Goal: Transaction & Acquisition: Purchase product/service

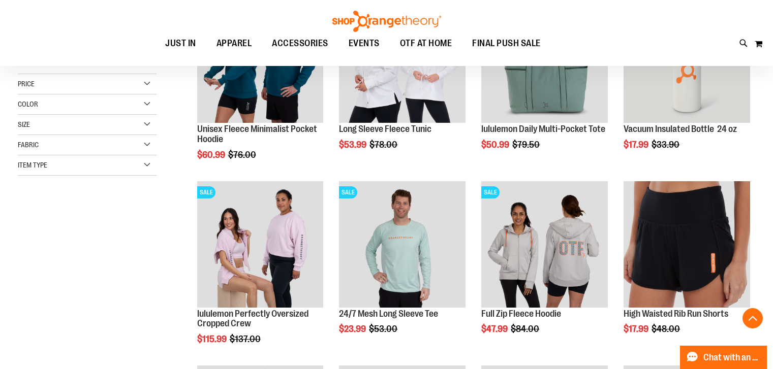
scroll to position [238, 0]
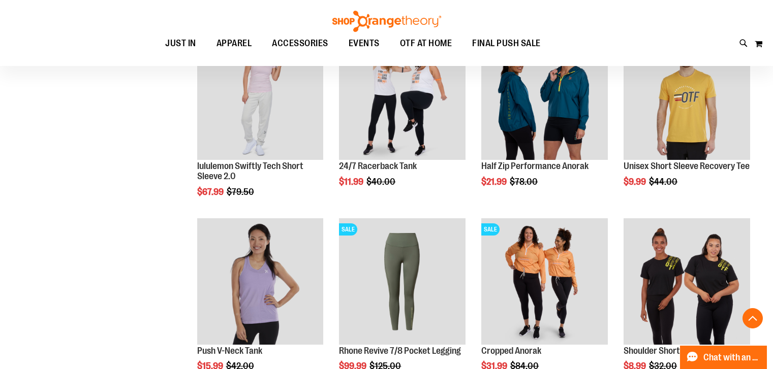
scroll to position [644, 0]
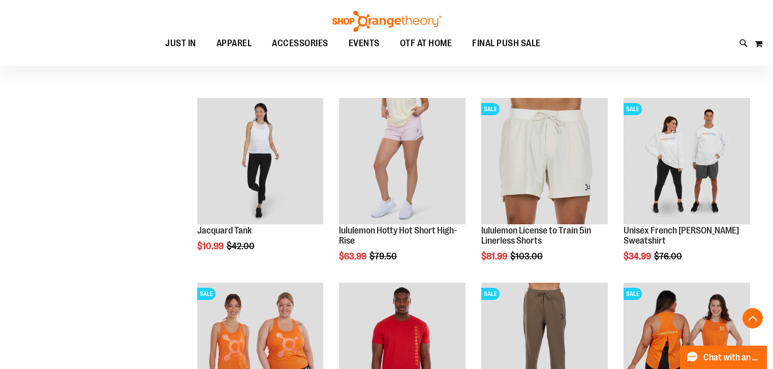
scroll to position [1000, 0]
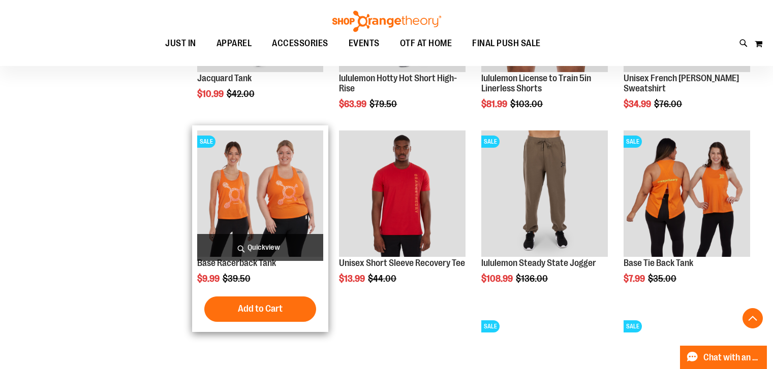
click at [273, 173] on img "product" at bounding box center [260, 194] width 126 height 126
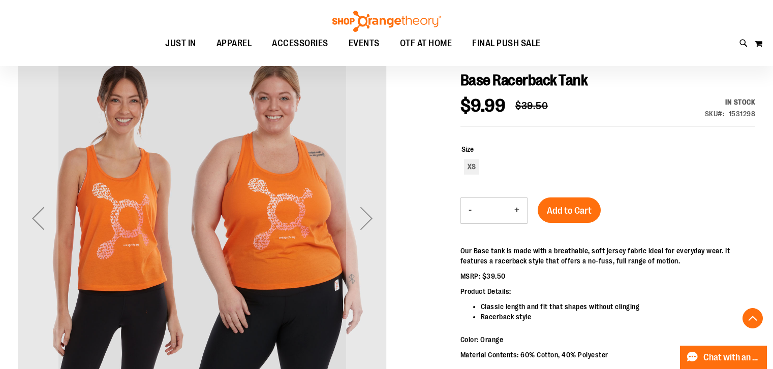
scroll to position [164, 0]
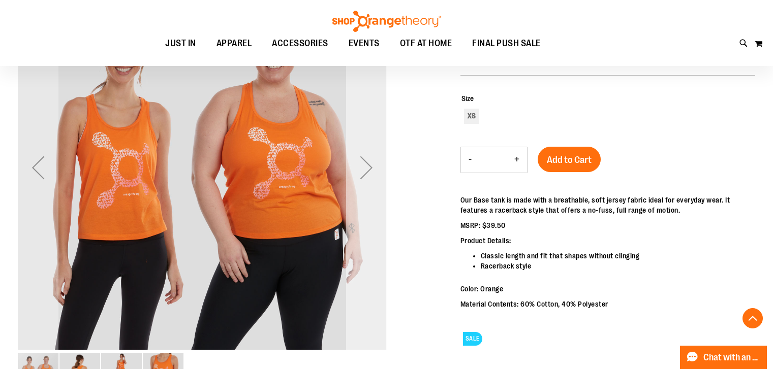
click at [366, 169] on div "Next" at bounding box center [366, 167] width 41 height 369
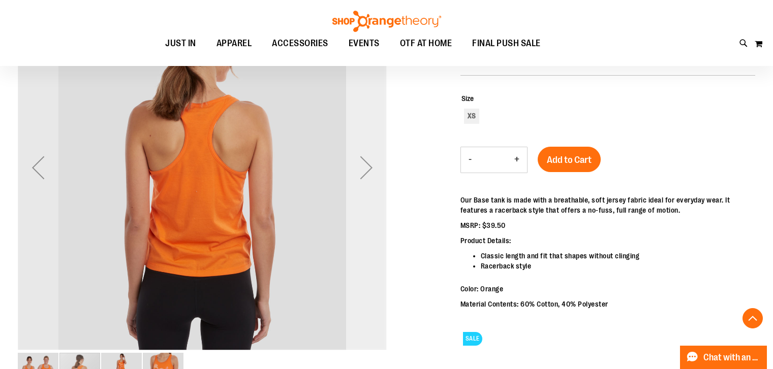
click at [364, 172] on div "Next" at bounding box center [366, 167] width 41 height 369
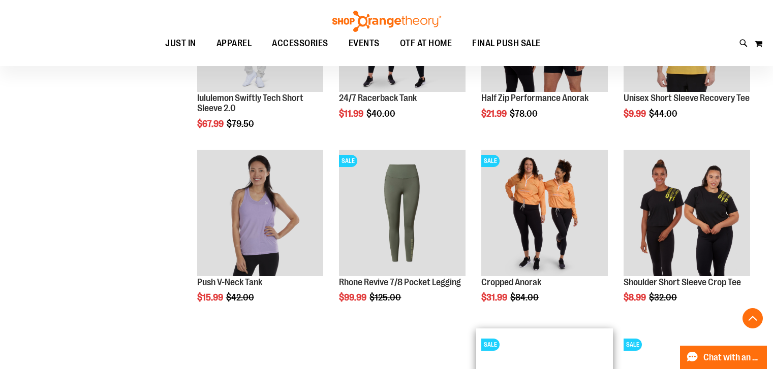
scroll to position [711, 0]
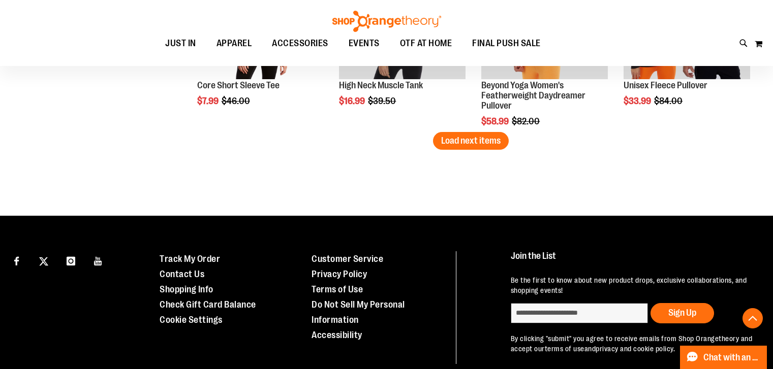
scroll to position [1676, 0]
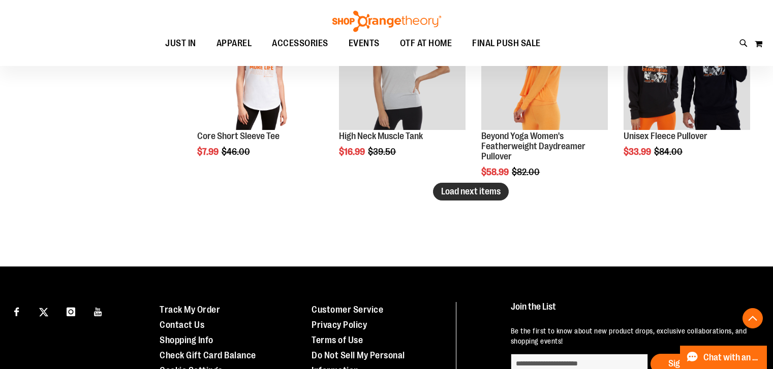
click at [467, 187] on span "Load next items" at bounding box center [470, 191] width 59 height 10
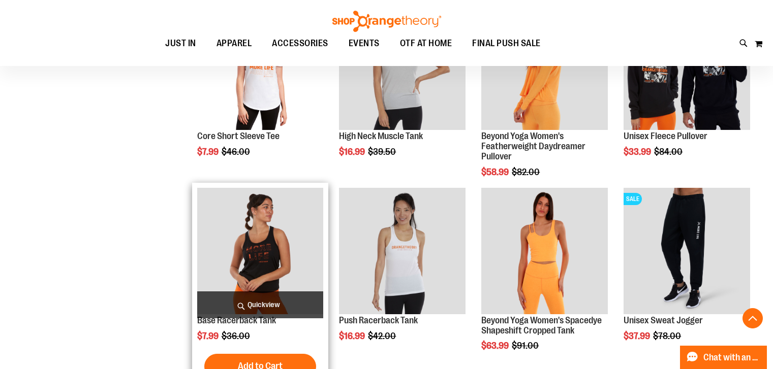
click at [258, 262] on img "product" at bounding box center [260, 251] width 126 height 126
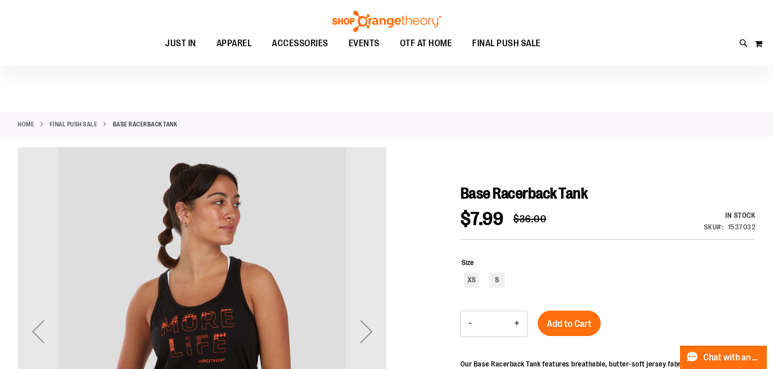
scroll to position [62, 0]
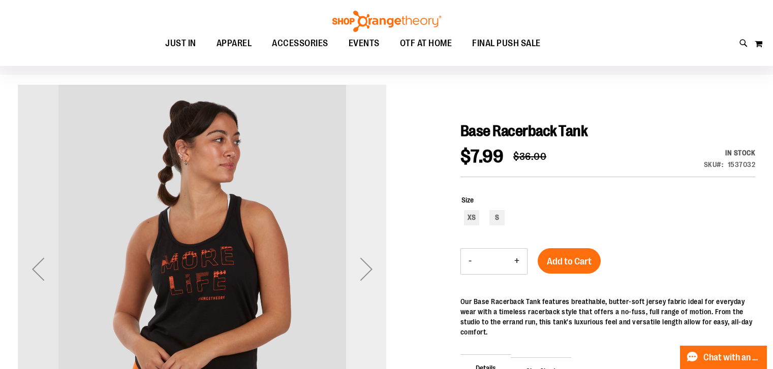
click at [356, 269] on div "Next" at bounding box center [366, 269] width 41 height 369
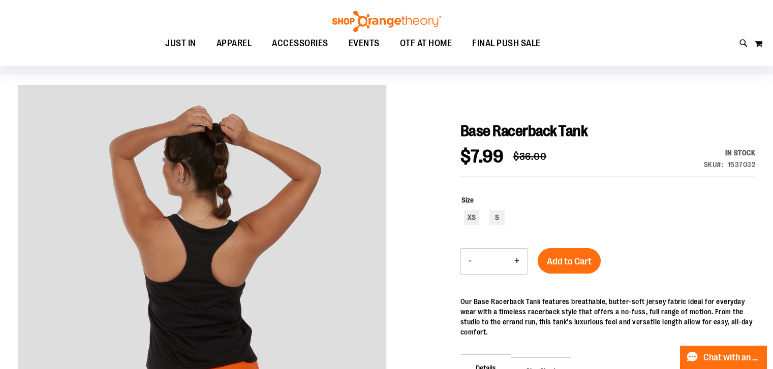
scroll to position [215, 0]
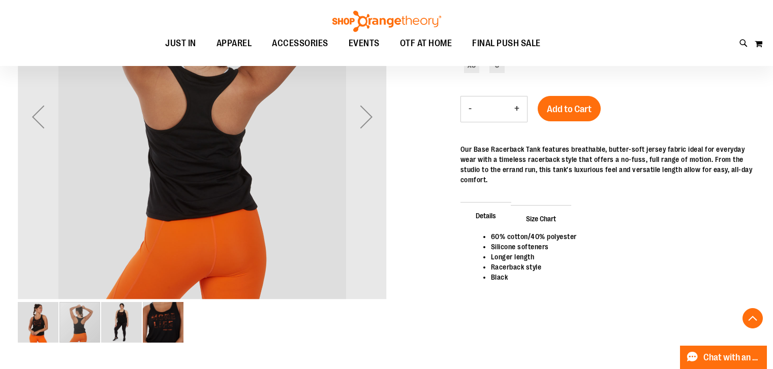
click at [168, 328] on div "image 4 of 4" at bounding box center [163, 322] width 41 height 41
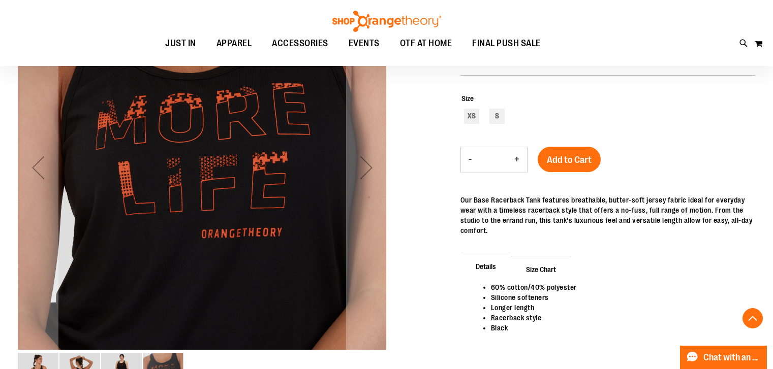
scroll to position [316, 0]
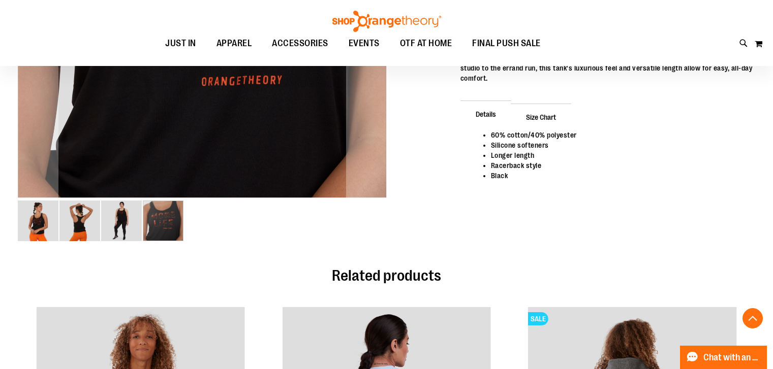
click at [128, 228] on div "image 3 of 4" at bounding box center [121, 221] width 41 height 41
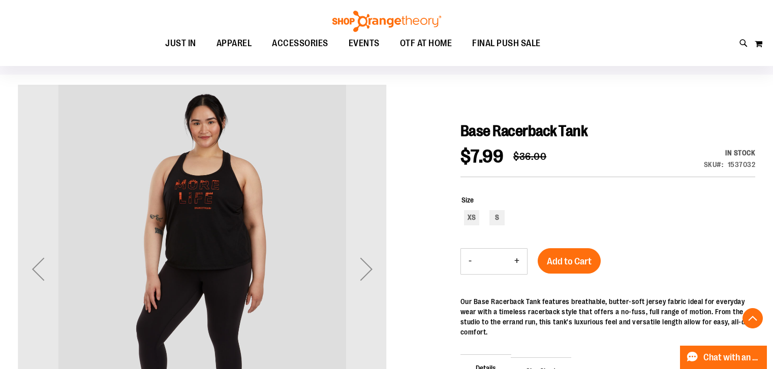
scroll to position [215, 0]
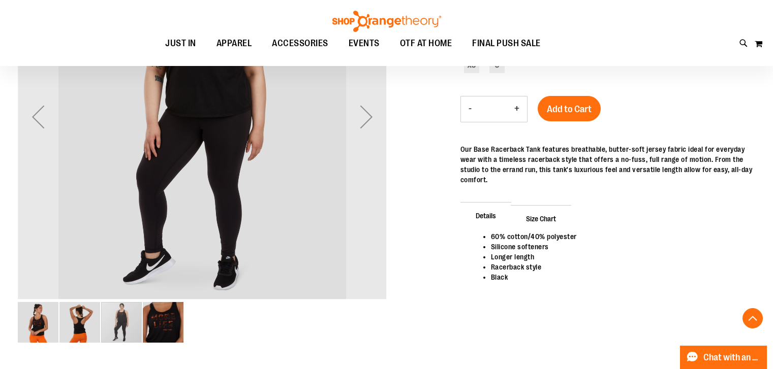
click at [81, 338] on div "image 2 of 4" at bounding box center [79, 322] width 41 height 41
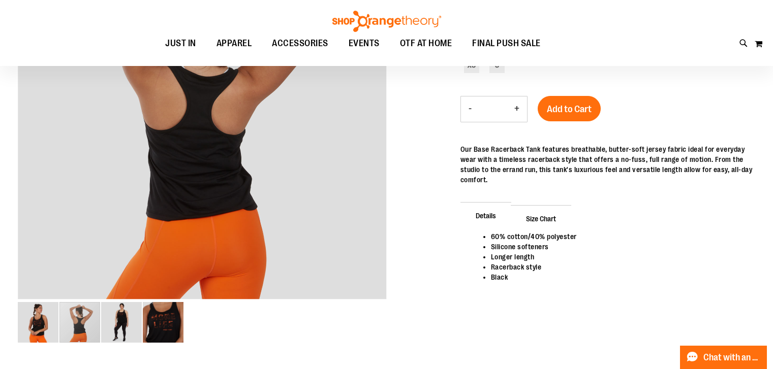
scroll to position [113, 0]
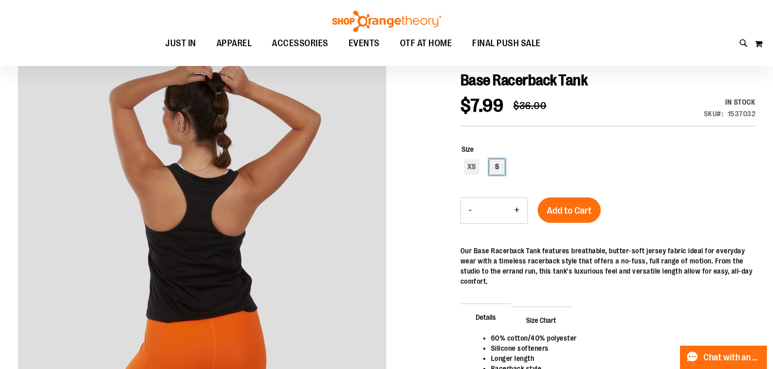
click at [498, 168] on div "S" at bounding box center [496, 166] width 15 height 15
type input "***"
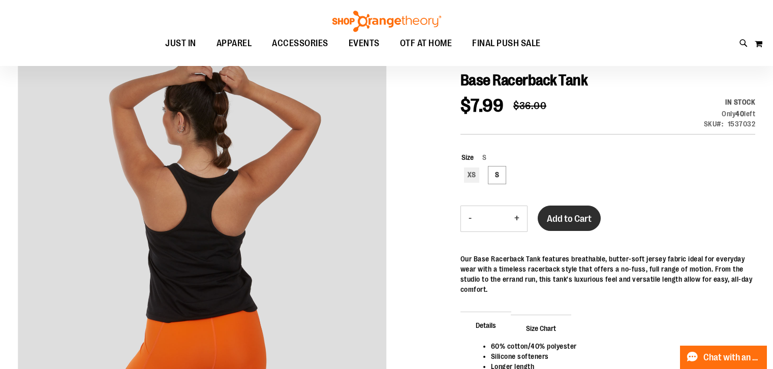
drag, startPoint x: 566, startPoint y: 215, endPoint x: 566, endPoint y: 209, distance: 6.1
click at [567, 210] on button "Add to Cart" at bounding box center [568, 218] width 63 height 25
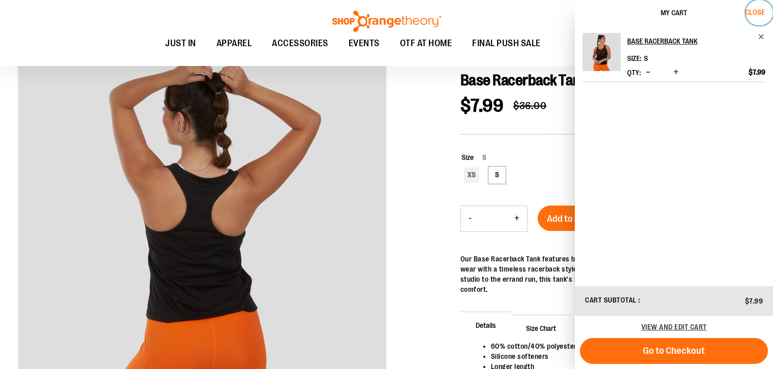
click at [755, 12] on span "Close" at bounding box center [755, 12] width 20 height 8
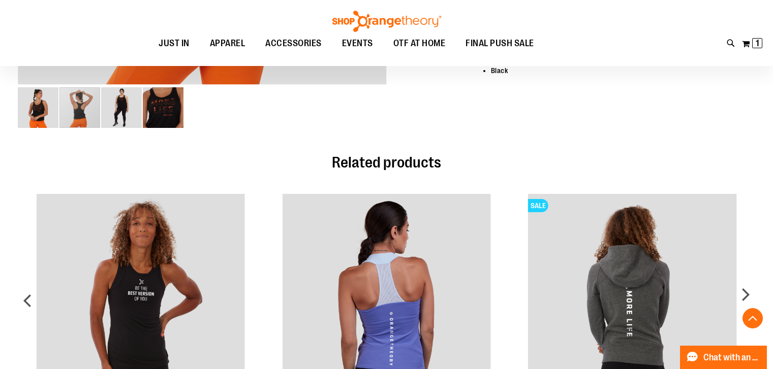
scroll to position [421, 0]
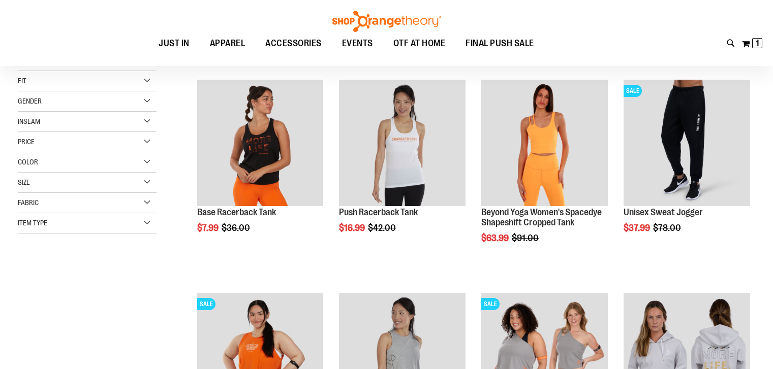
scroll to position [763, 0]
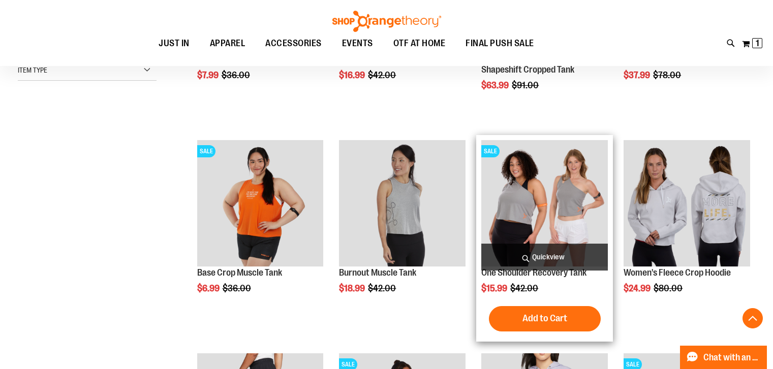
scroll to position [458, 0]
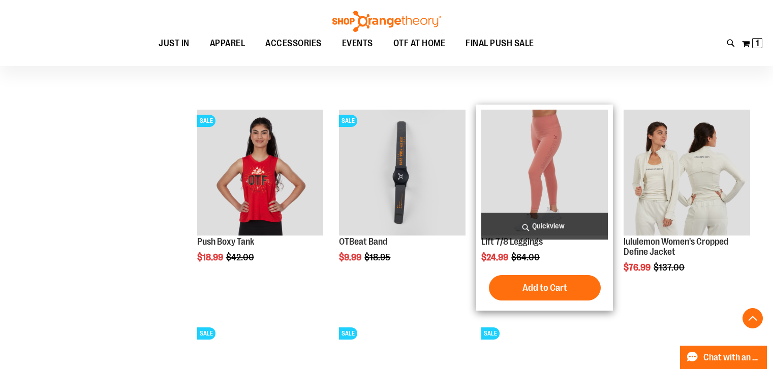
scroll to position [813, 0]
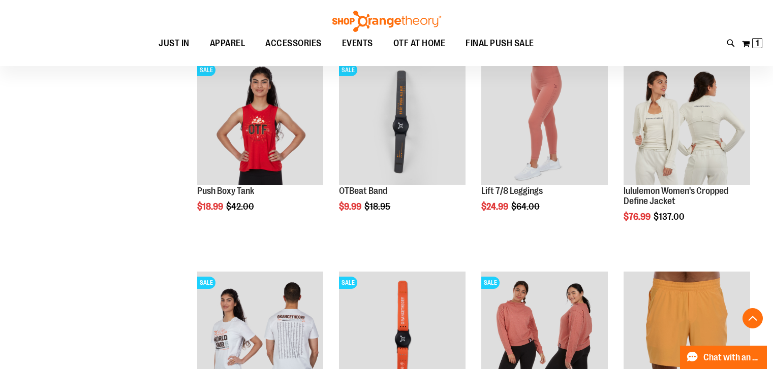
scroll to position [746, 0]
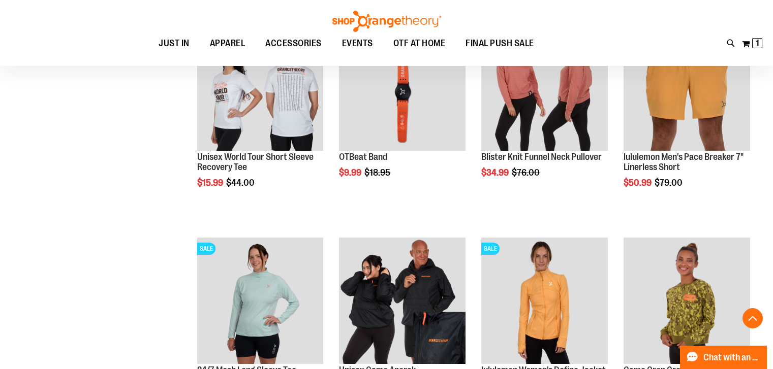
scroll to position [1203, 0]
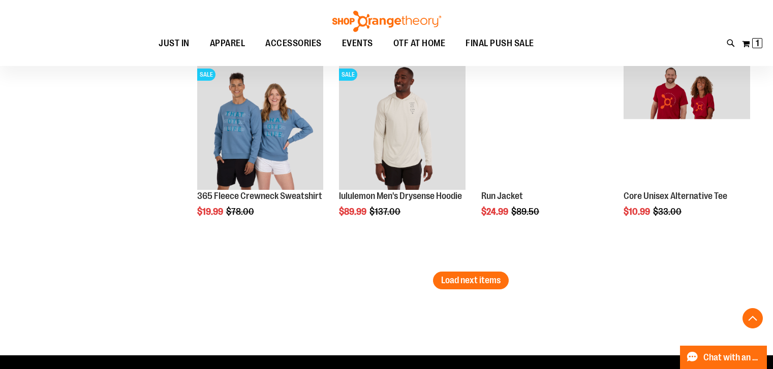
scroll to position [1877, 0]
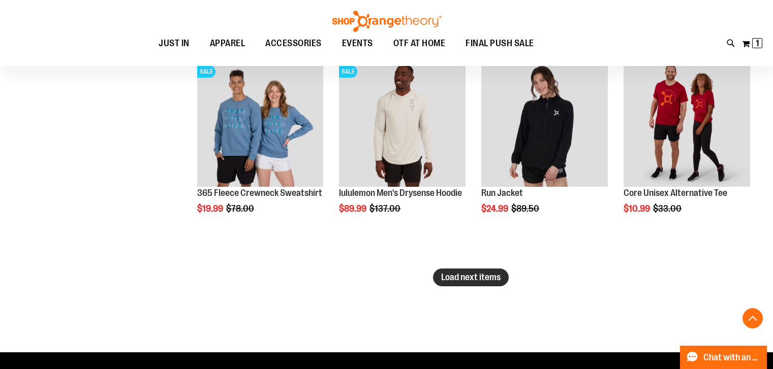
click at [473, 279] on span "Load next items" at bounding box center [470, 277] width 59 height 10
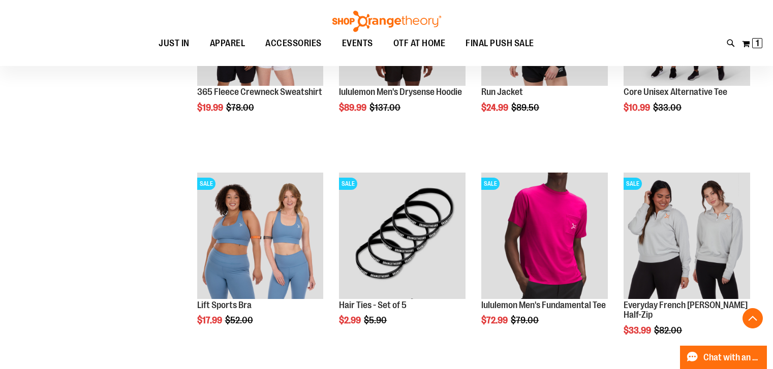
scroll to position [2055, 0]
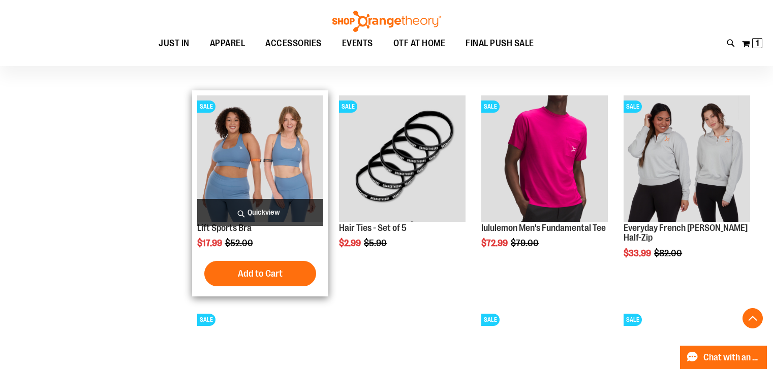
click at [268, 184] on img "product" at bounding box center [260, 158] width 126 height 126
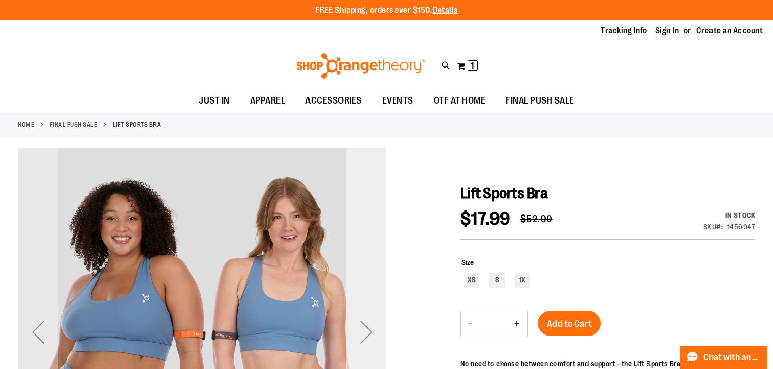
click at [364, 324] on div "Next" at bounding box center [366, 332] width 41 height 369
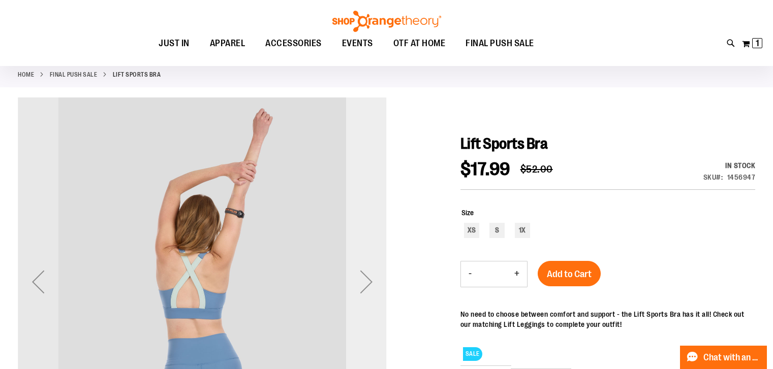
scroll to position [12, 0]
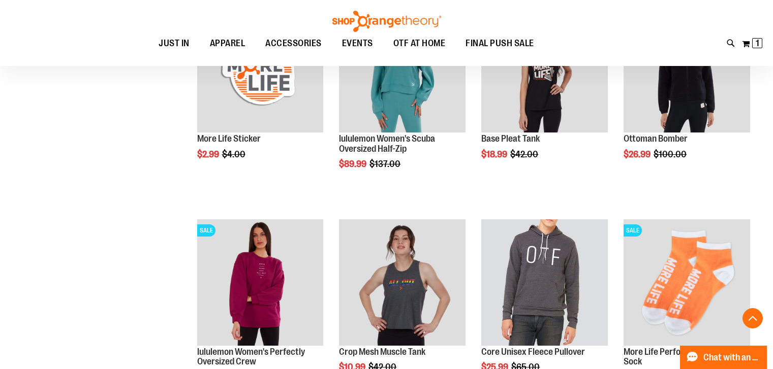
scroll to position [390, 0]
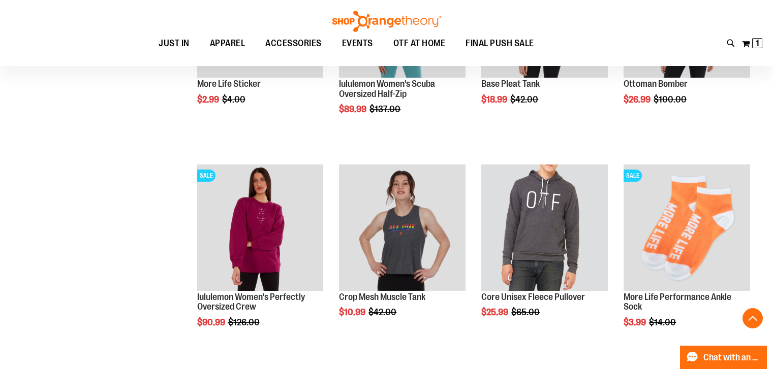
scroll to position [745, 0]
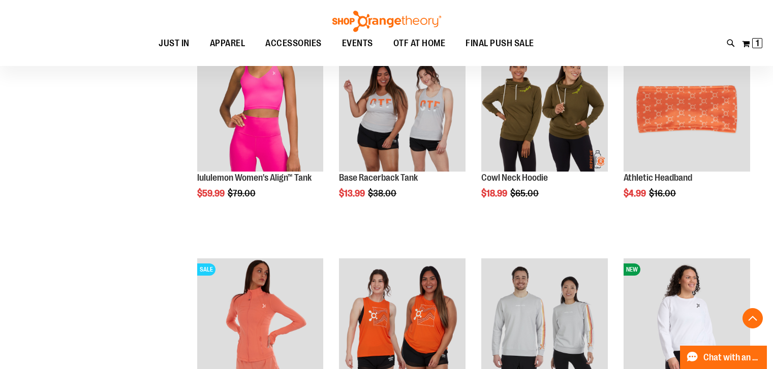
scroll to position [952, 0]
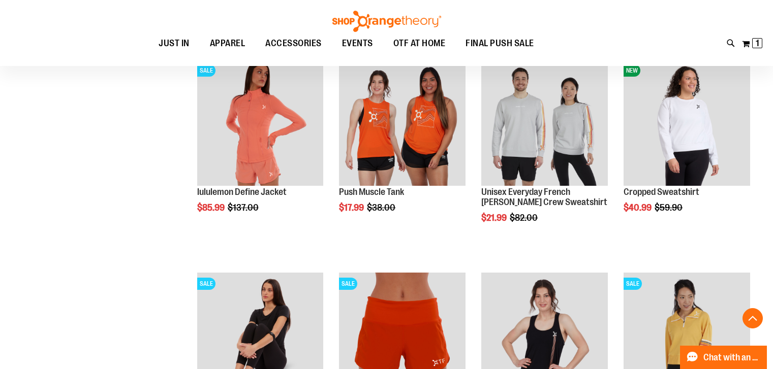
scroll to position [1203, 0]
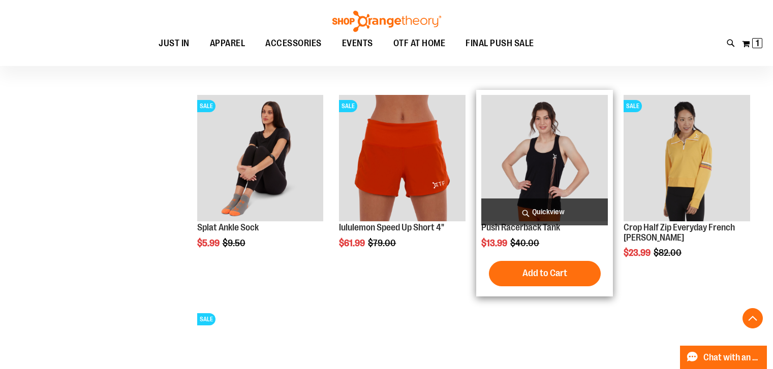
click at [536, 164] on img "product" at bounding box center [544, 158] width 126 height 126
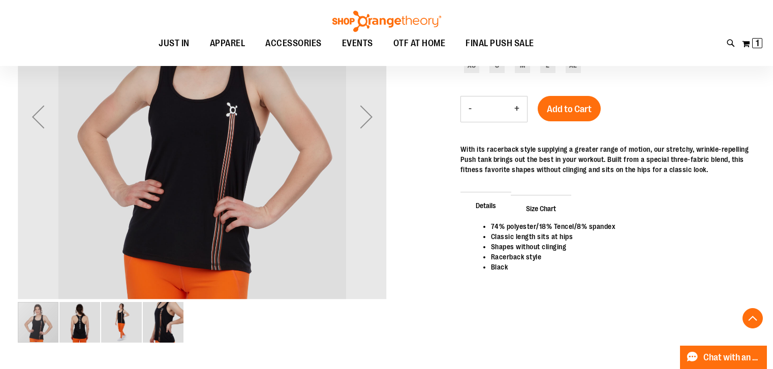
scroll to position [164, 0]
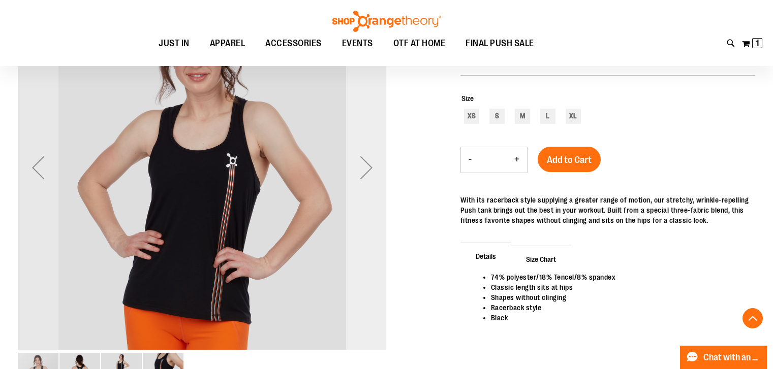
click at [356, 164] on div "Next" at bounding box center [366, 167] width 41 height 369
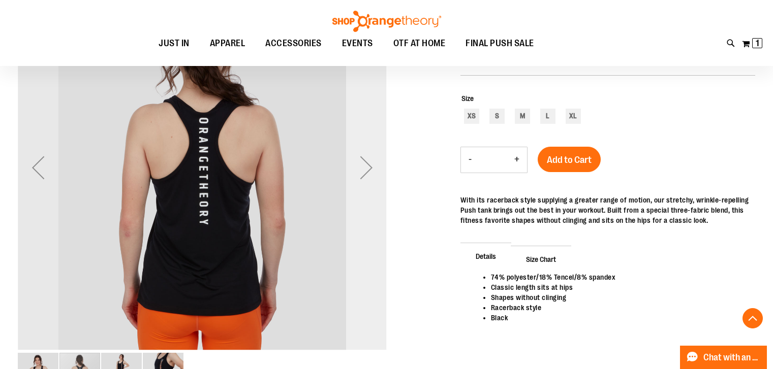
click at [364, 172] on div "Next" at bounding box center [366, 167] width 41 height 369
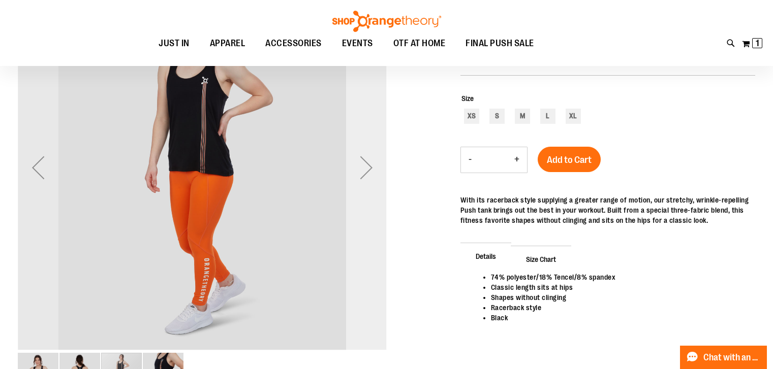
scroll to position [12, 0]
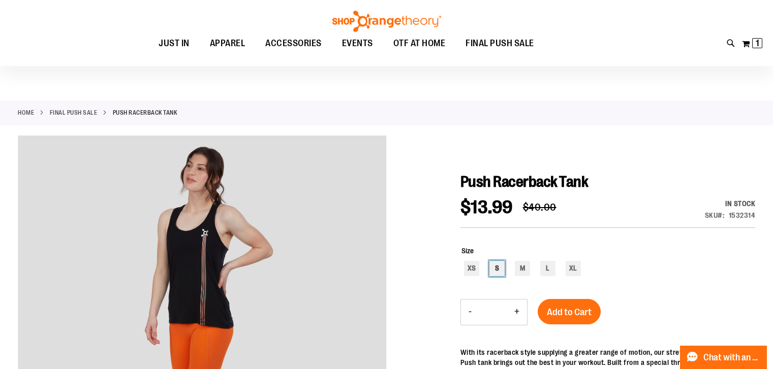
click at [500, 271] on div "S" at bounding box center [496, 268] width 15 height 15
type input "***"
click at [572, 314] on span "Add to Cart" at bounding box center [569, 312] width 45 height 11
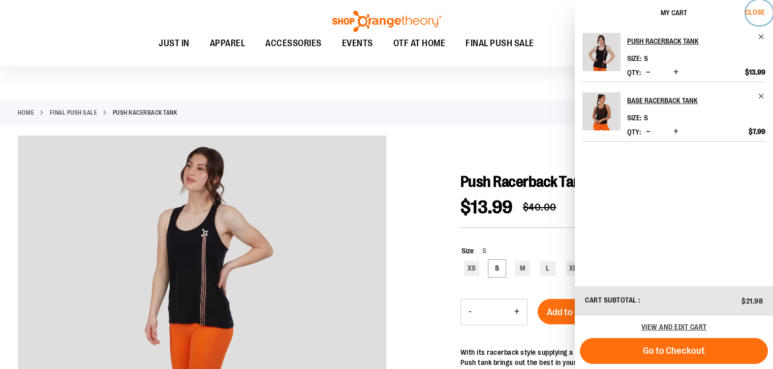
click at [753, 14] on span "Close" at bounding box center [755, 12] width 20 height 8
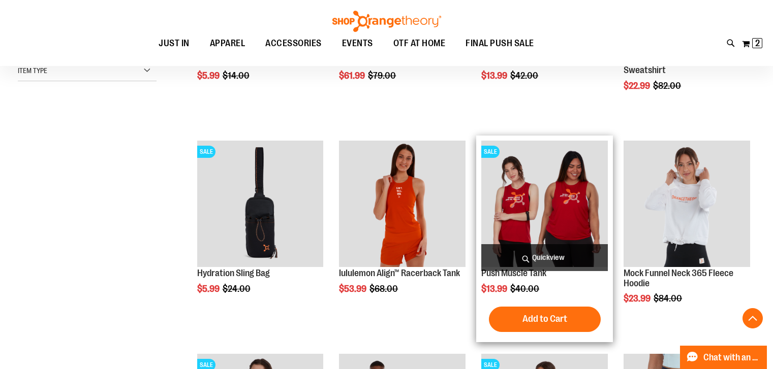
scroll to position [763, 0]
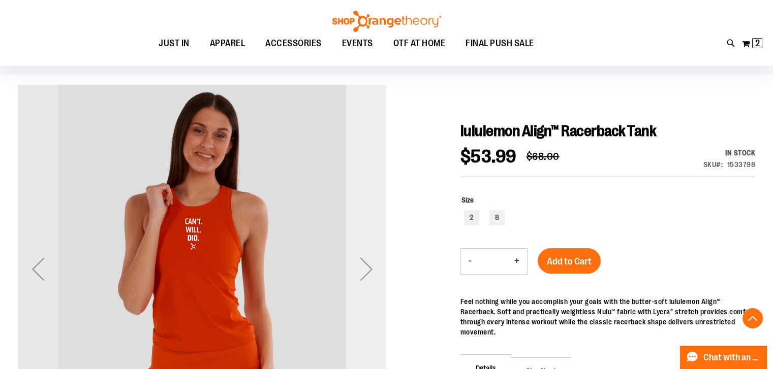
scroll to position [164, 0]
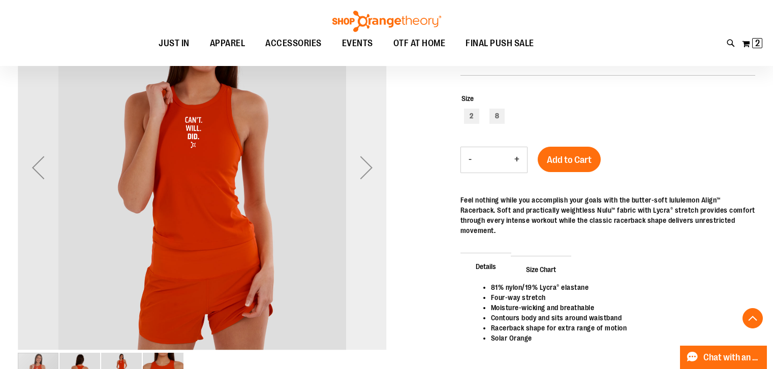
click at [363, 166] on div "Next" at bounding box center [366, 167] width 41 height 369
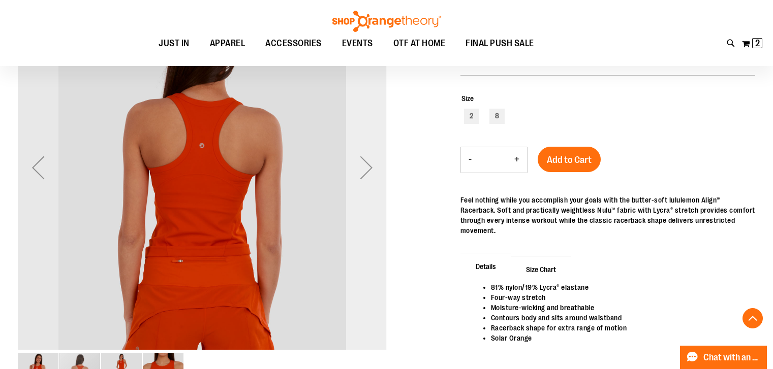
click at [367, 166] on div "Next" at bounding box center [366, 167] width 41 height 369
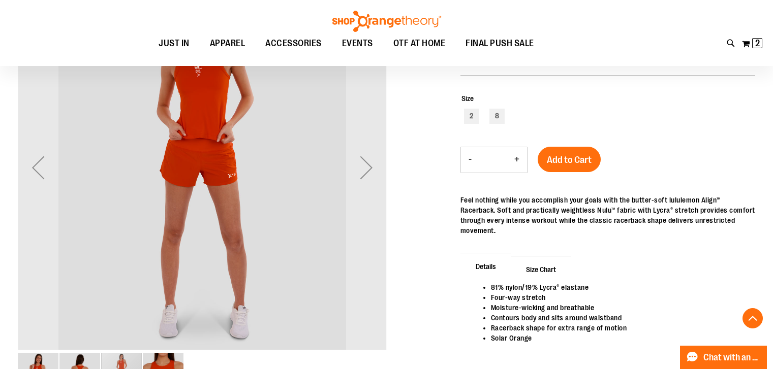
scroll to position [62, 0]
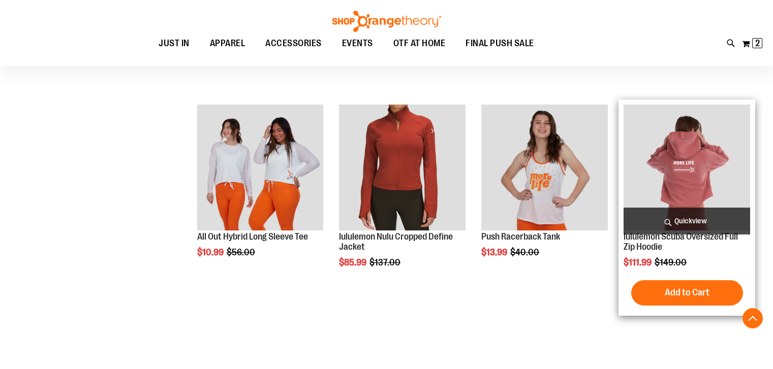
scroll to position [763, 0]
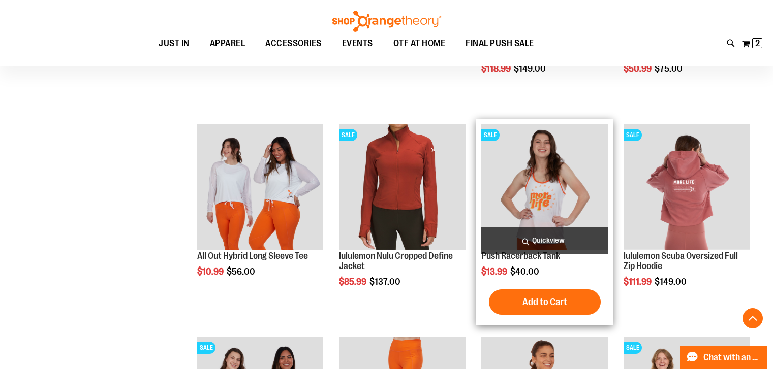
scroll to position [660, 0]
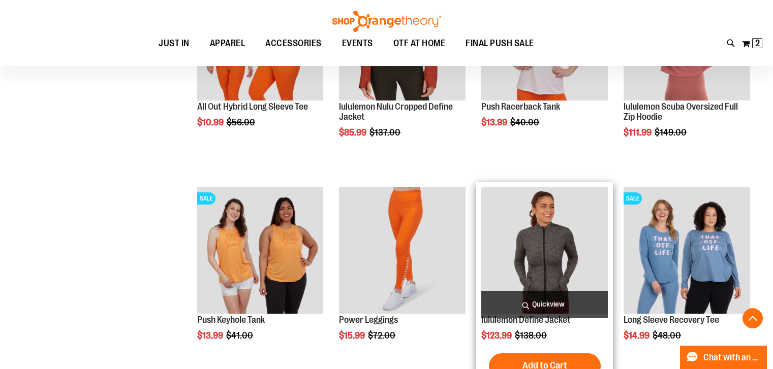
scroll to position [810, 0]
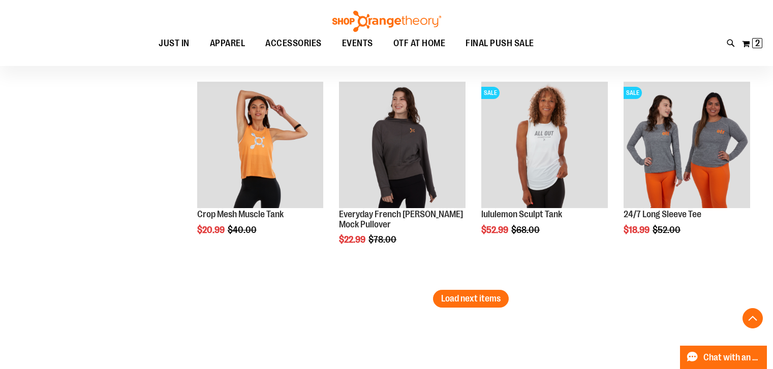
scroll to position [1769, 0]
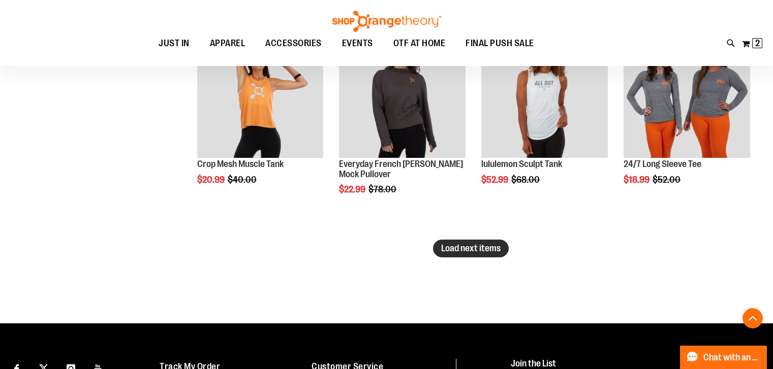
click at [459, 246] on span "Load next items" at bounding box center [470, 248] width 59 height 10
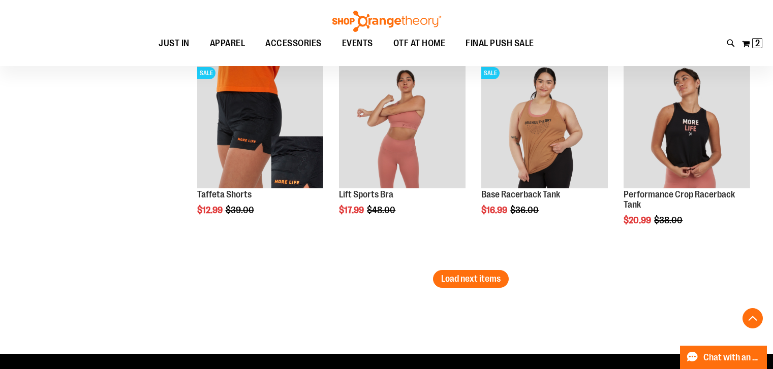
scroll to position [2422, 0]
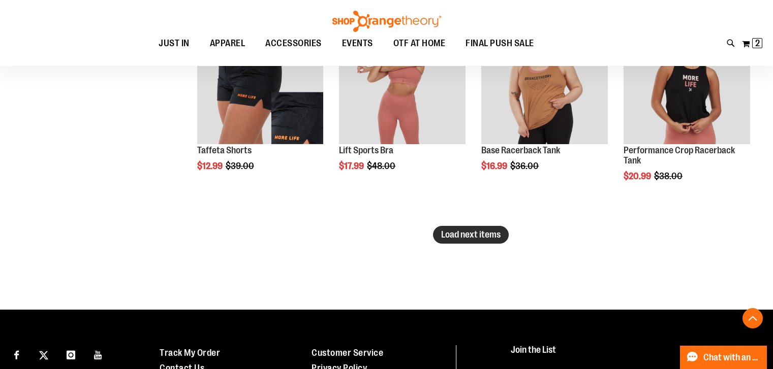
click at [467, 237] on span "Load next items" at bounding box center [470, 235] width 59 height 10
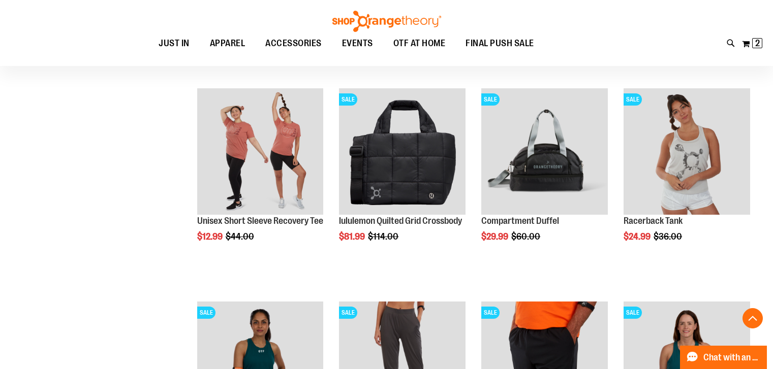
scroll to position [2659, 0]
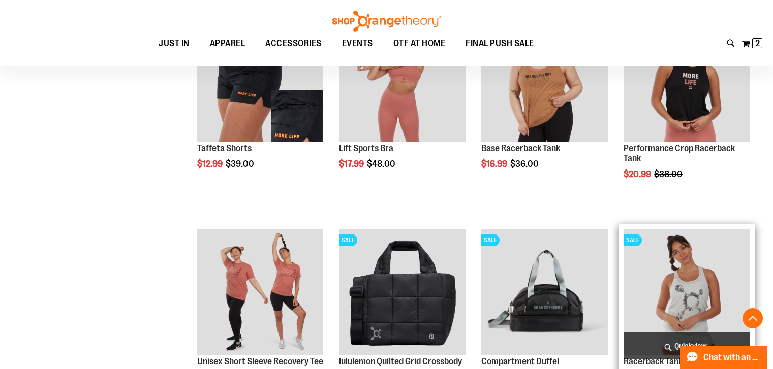
scroll to position [2415, 0]
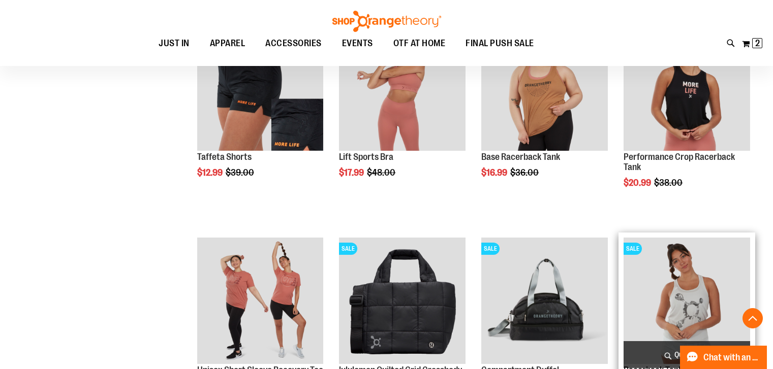
click at [697, 314] on img "product" at bounding box center [686, 301] width 126 height 126
click at [689, 314] on img "product" at bounding box center [686, 301] width 126 height 126
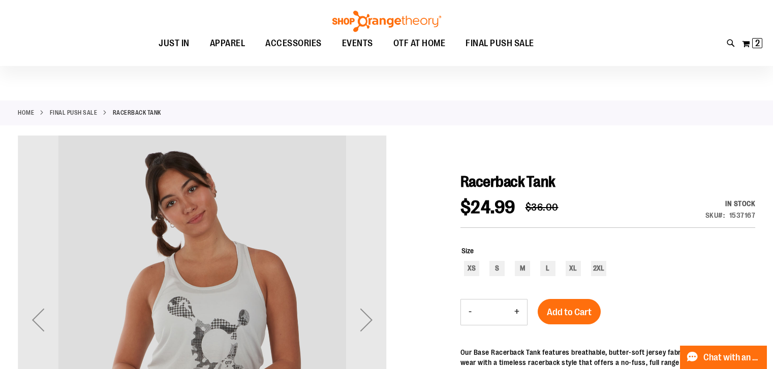
scroll to position [113, 0]
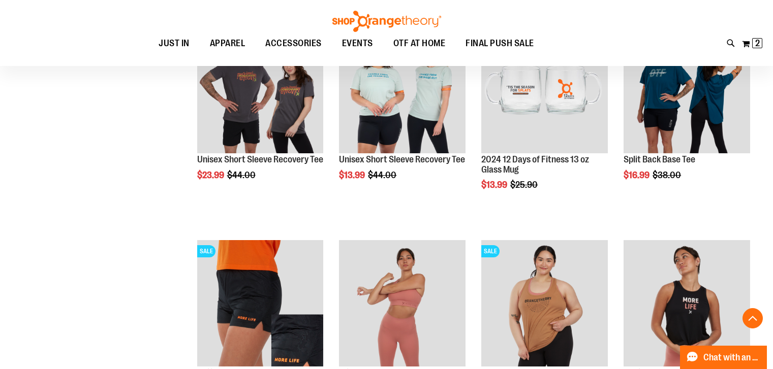
scroll to position [527, 0]
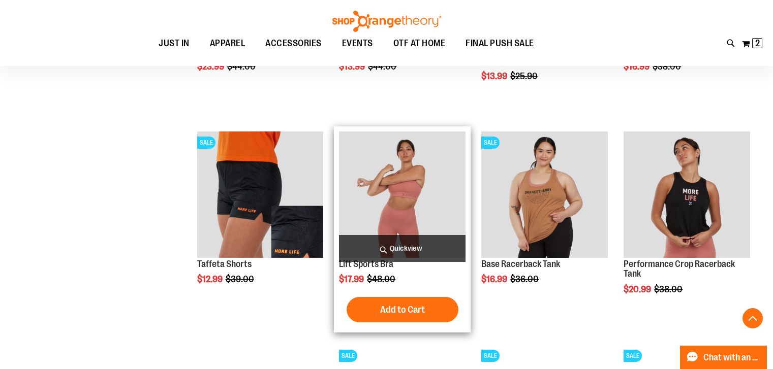
click at [409, 188] on img "product" at bounding box center [402, 195] width 126 height 126
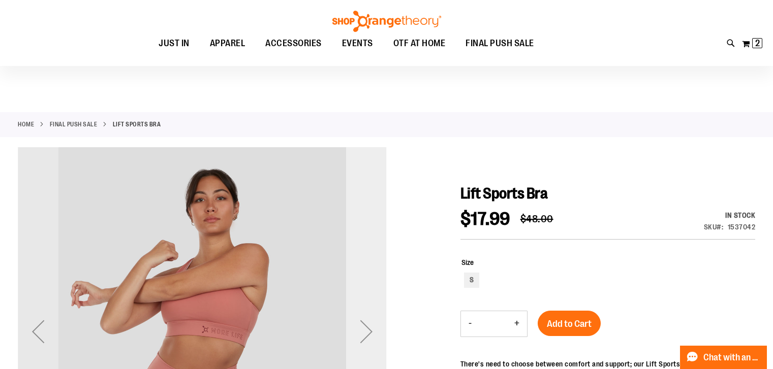
scroll to position [151, 0]
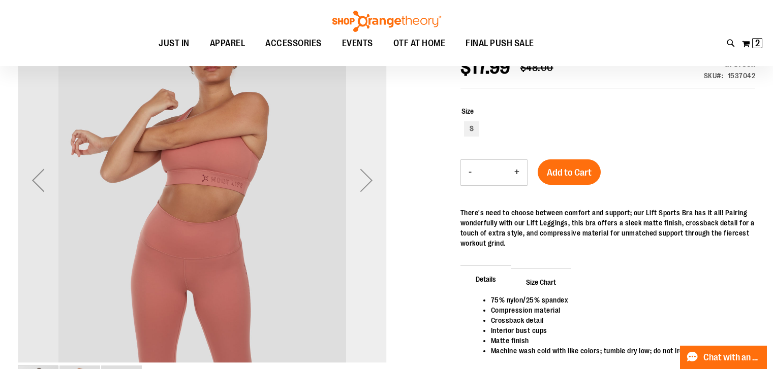
click at [370, 175] on div "Next" at bounding box center [366, 180] width 41 height 369
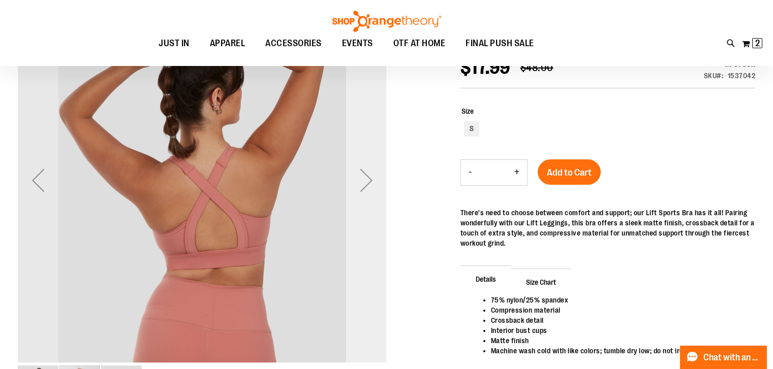
click at [361, 181] on div "Next" at bounding box center [366, 180] width 41 height 369
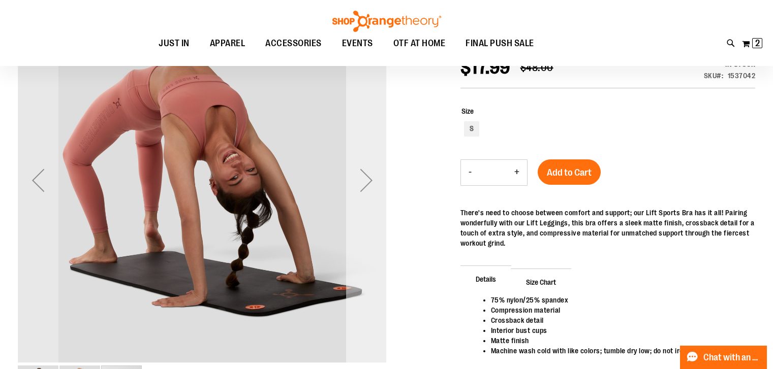
click at [366, 184] on div "Next" at bounding box center [366, 180] width 41 height 369
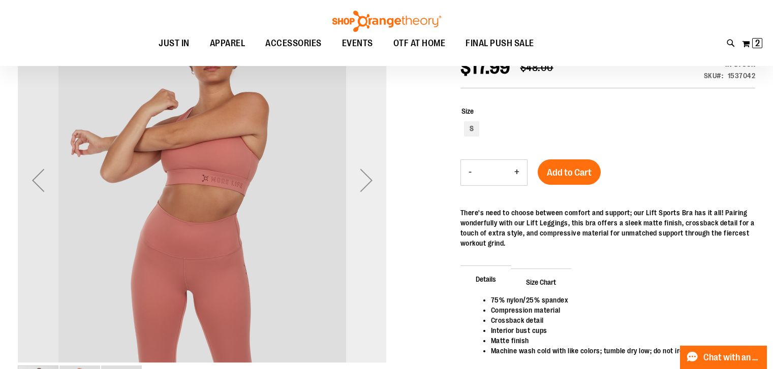
click at [369, 183] on div "Next" at bounding box center [366, 180] width 41 height 369
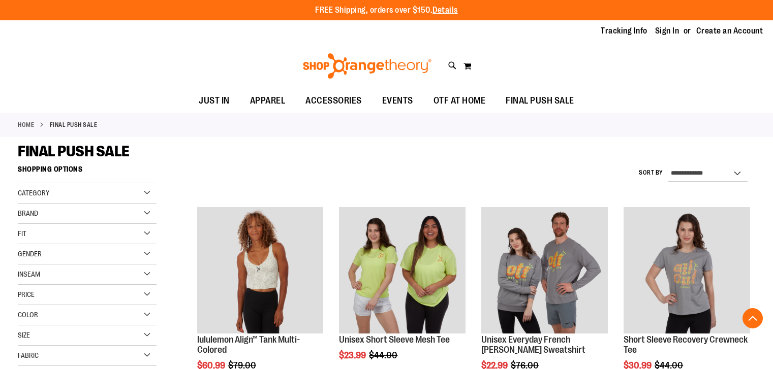
scroll to position [547, 0]
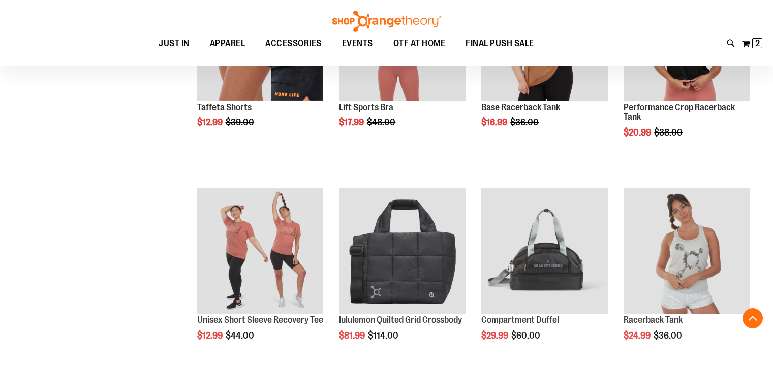
scroll to position [441, 0]
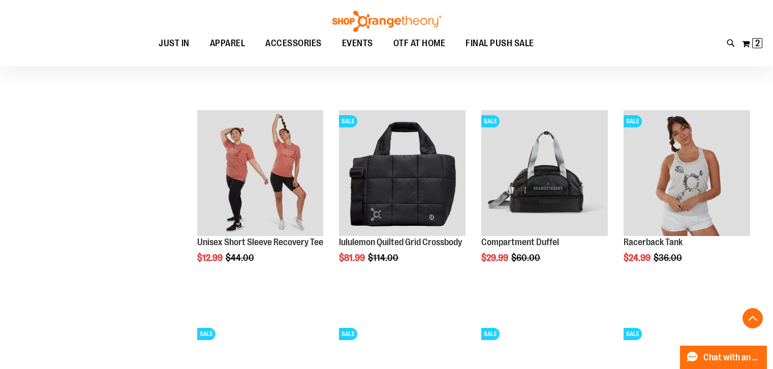
scroll to position [774, 0]
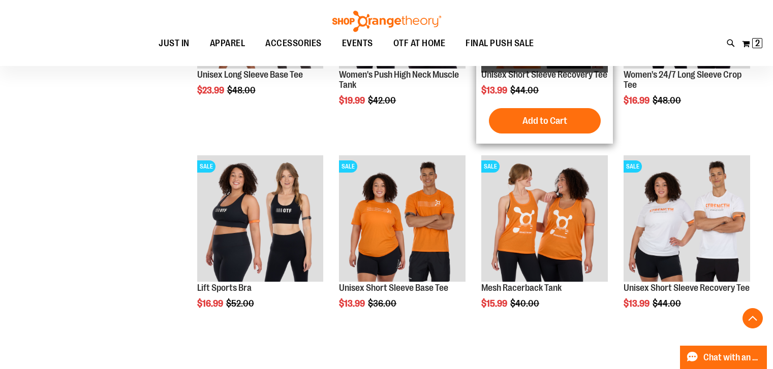
scroll to position [1481, 0]
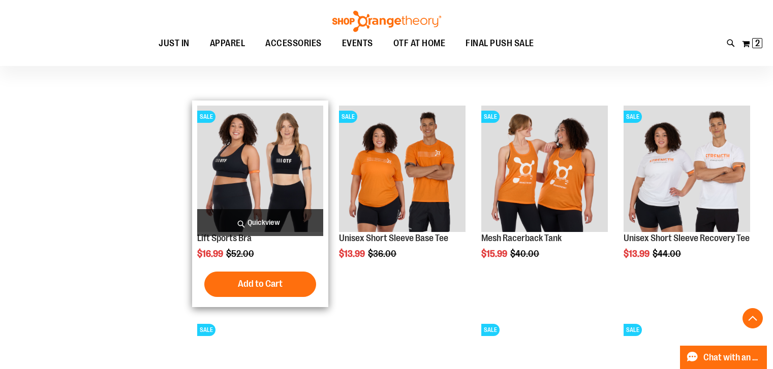
click at [278, 169] on img "product" at bounding box center [260, 169] width 126 height 126
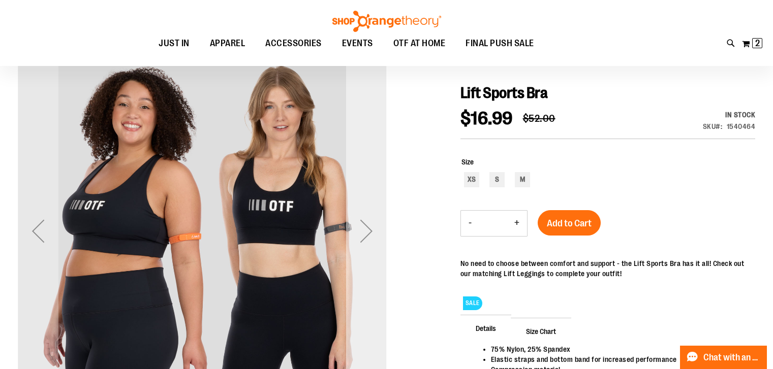
scroll to position [12, 0]
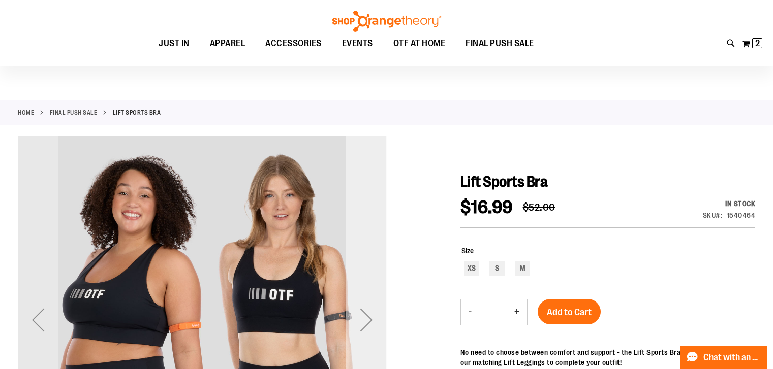
click at [365, 319] on div "Next" at bounding box center [366, 320] width 41 height 369
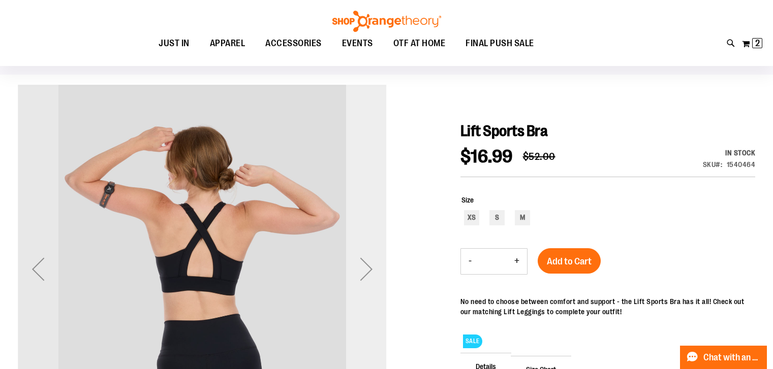
scroll to position [164, 0]
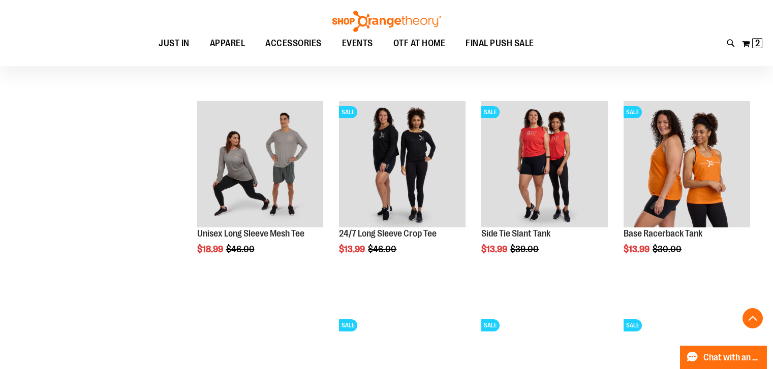
scroll to position [943, 0]
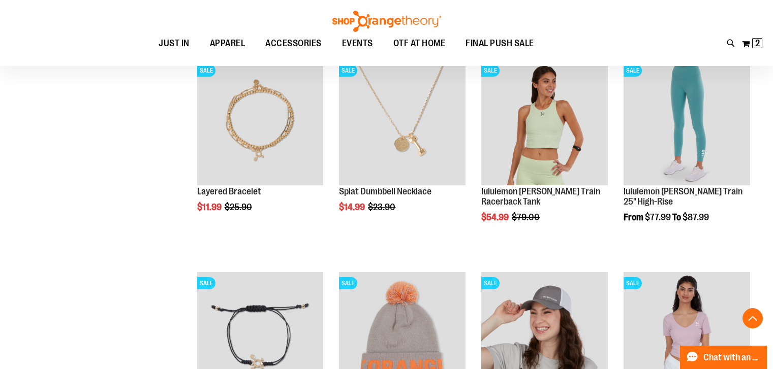
scroll to position [1670, 0]
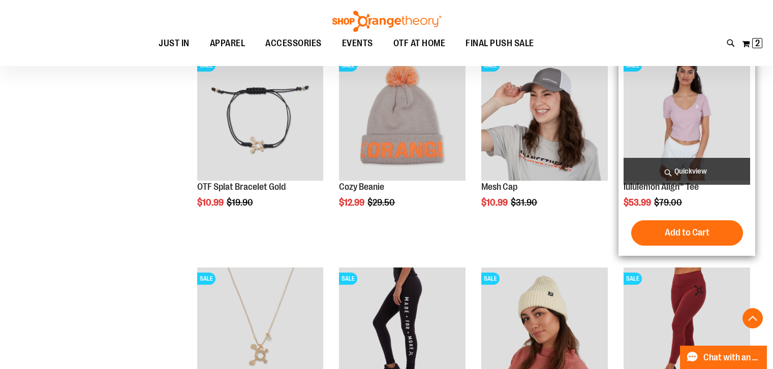
click at [695, 129] on img "product" at bounding box center [686, 117] width 126 height 126
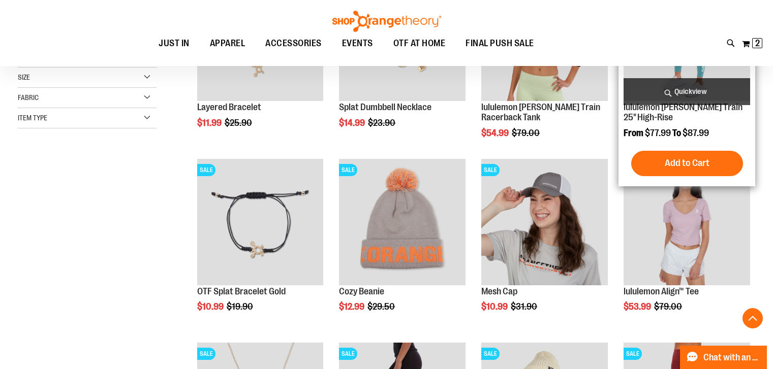
scroll to position [624, 0]
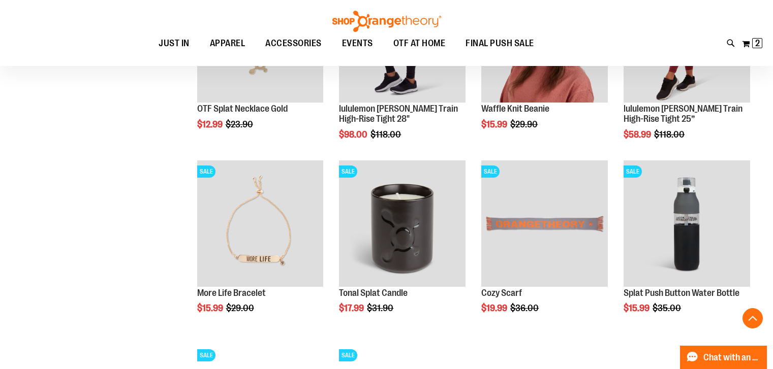
scroll to position [508, 0]
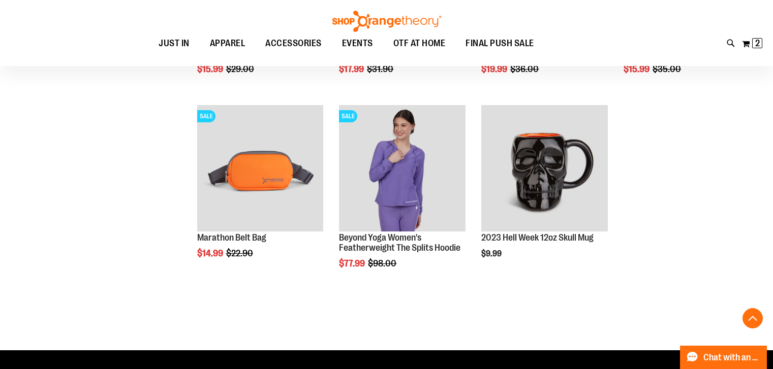
scroll to position [965, 0]
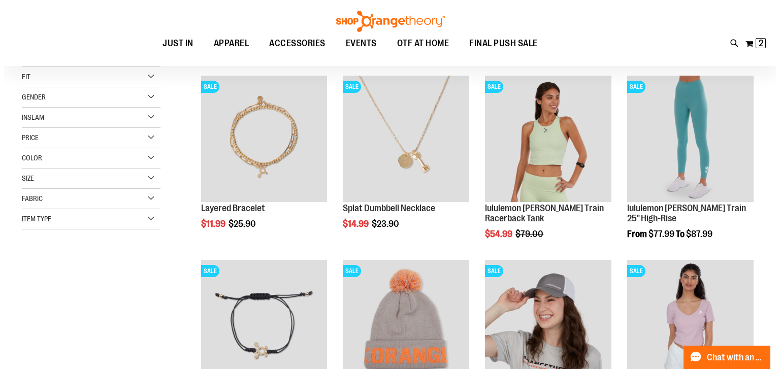
scroll to position [4, 0]
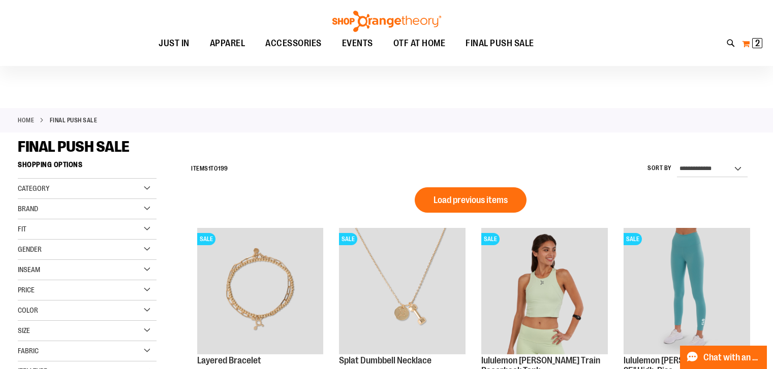
click at [755, 44] on span "2" at bounding box center [757, 43] width 5 height 10
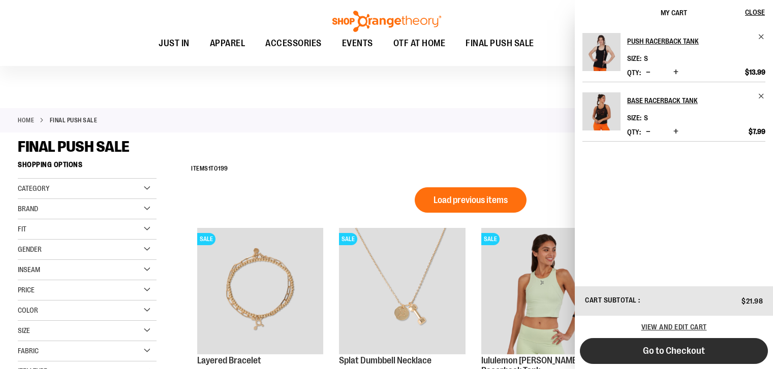
click at [668, 350] on span "Go to Checkout" at bounding box center [674, 350] width 62 height 11
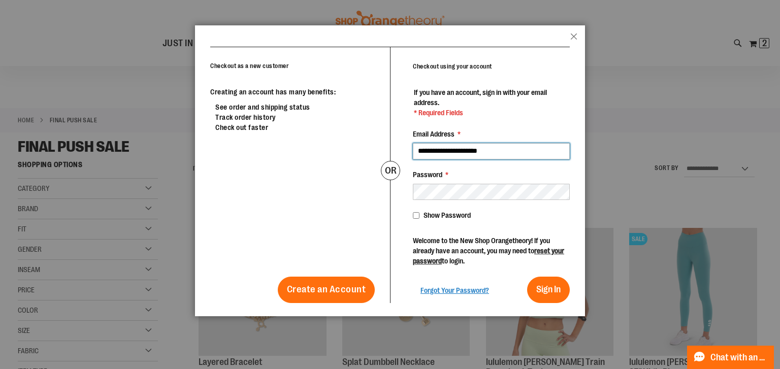
type input "**********"
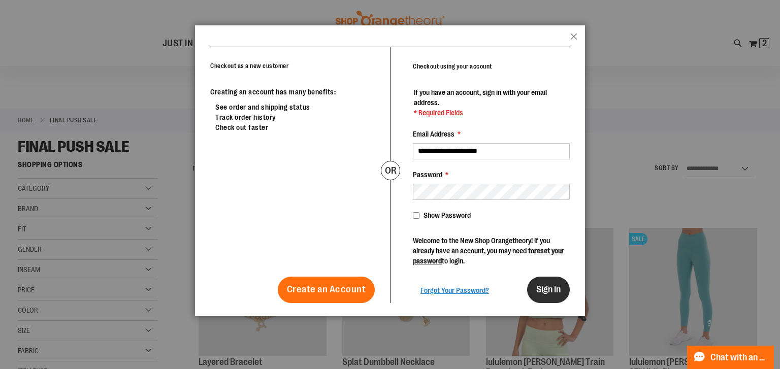
click at [556, 290] on span "Sign In" at bounding box center [548, 289] width 24 height 10
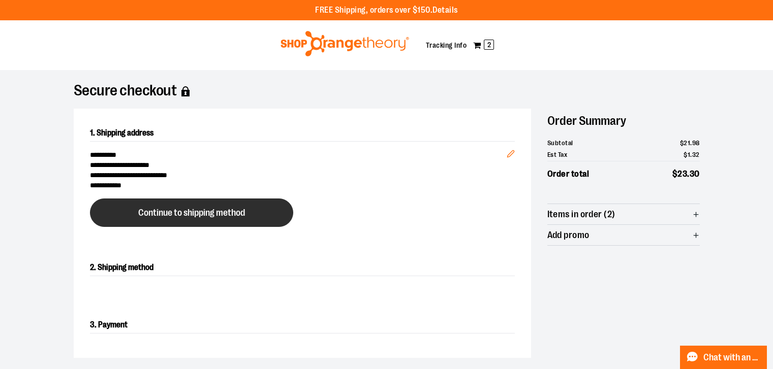
click at [200, 210] on span "Continue to shipping method" at bounding box center [191, 213] width 107 height 10
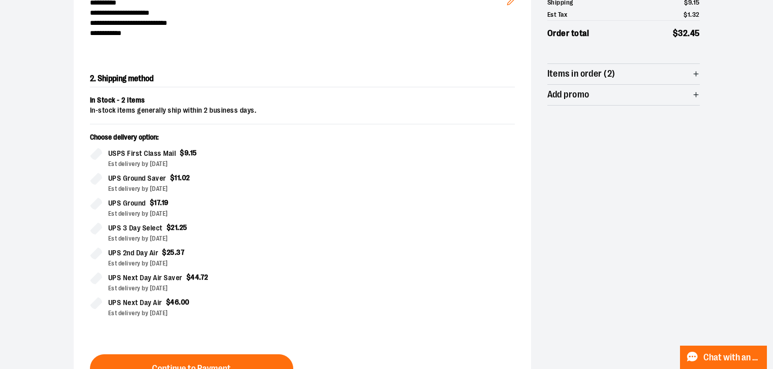
scroll to position [305, 0]
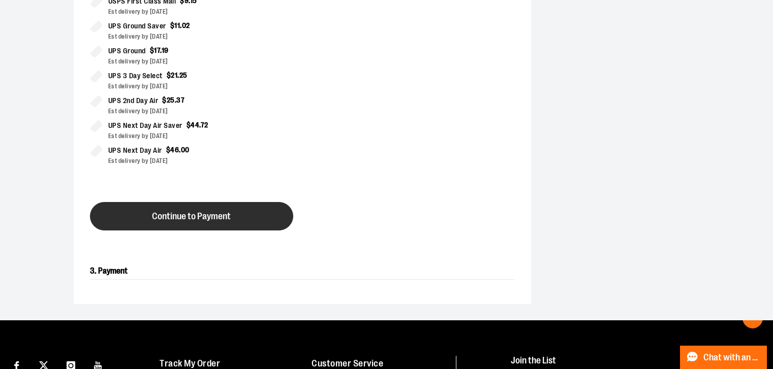
click at [184, 212] on span "Continue to Payment" at bounding box center [191, 217] width 79 height 10
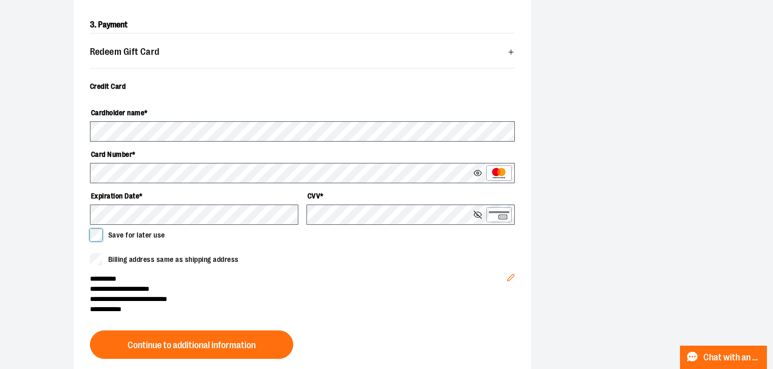
scroll to position [406, 0]
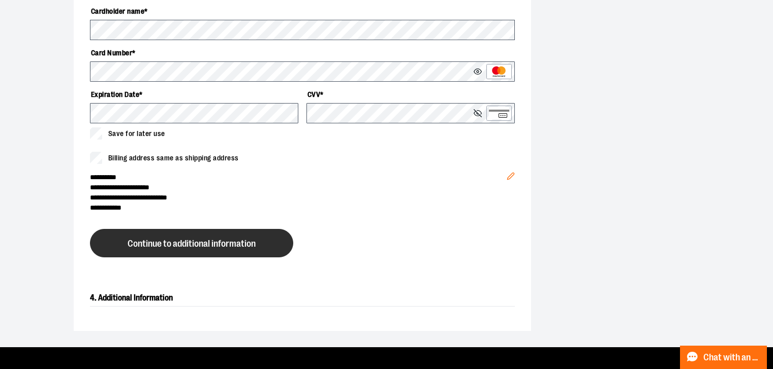
click at [175, 244] on span "Continue to additional information" at bounding box center [191, 244] width 128 height 10
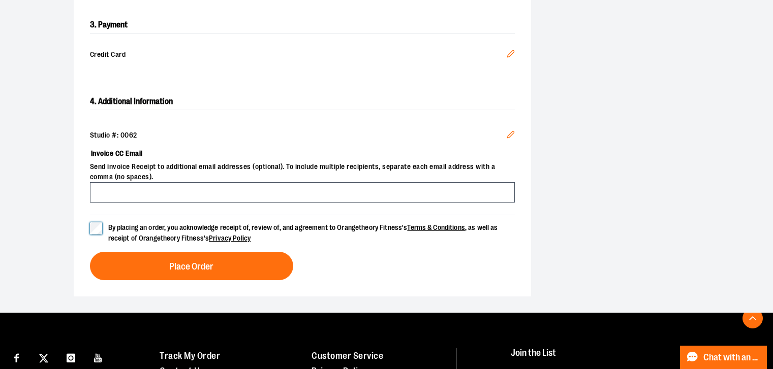
scroll to position [356, 0]
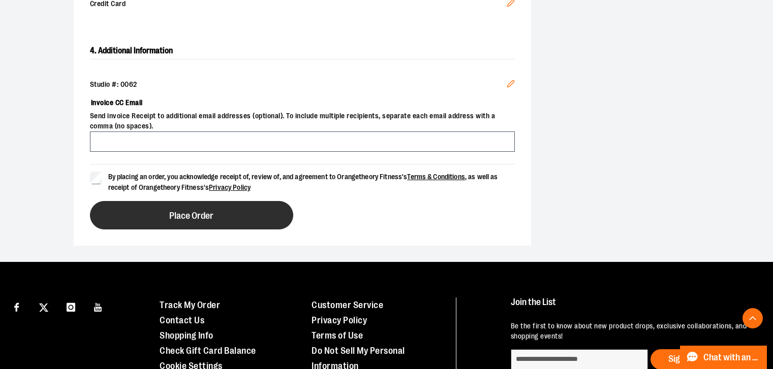
click at [202, 213] on span "Place Order" at bounding box center [191, 216] width 44 height 10
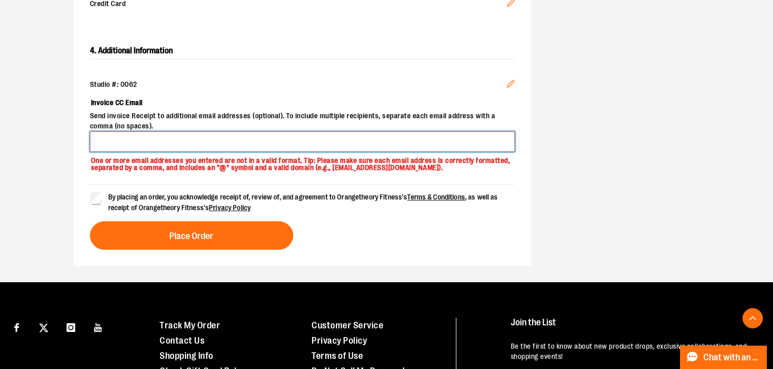
click at [183, 140] on input "Invoice CC Email" at bounding box center [302, 142] width 425 height 20
type input "**********"
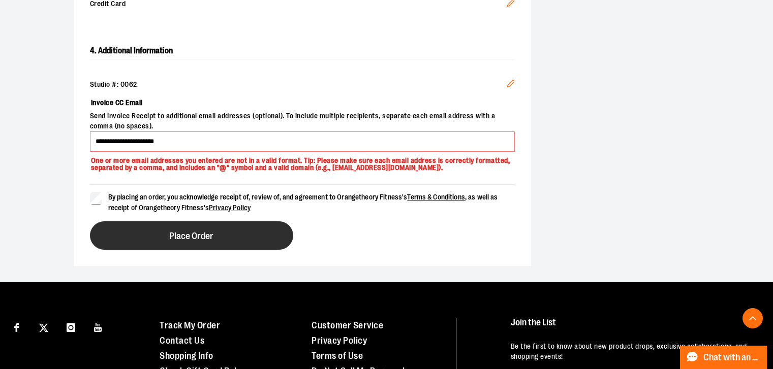
click at [200, 235] on span "Place Order" at bounding box center [191, 237] width 44 height 10
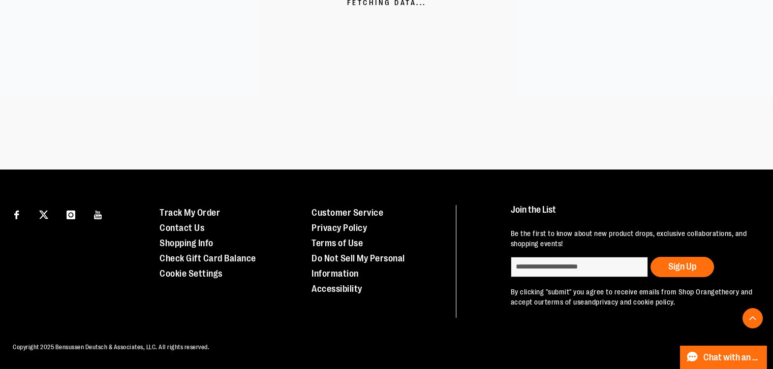
scroll to position [290, 0]
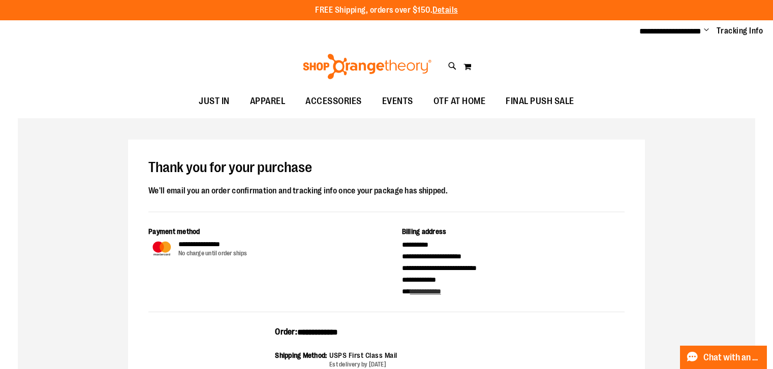
click at [707, 30] on span "Change" at bounding box center [705, 31] width 5 height 10
click at [650, 67] on link "Sign Out" at bounding box center [669, 68] width 89 height 19
